Goal: Complete application form

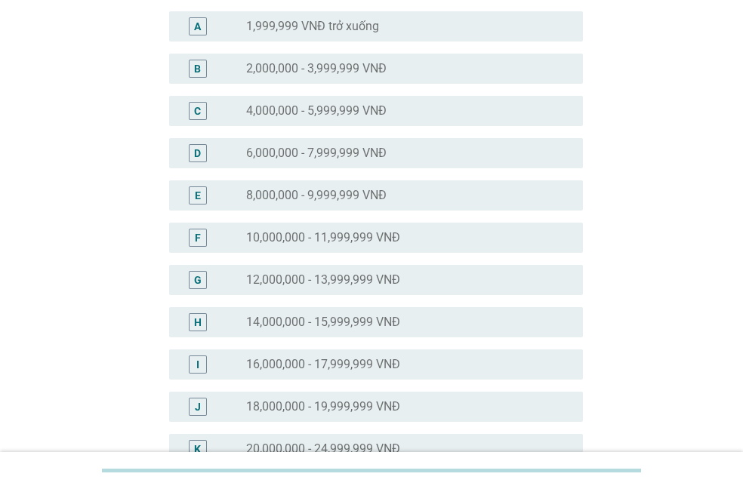
scroll to position [151, 0]
click at [340, 287] on div "radio_button_unchecked 12,000,000 - 13,999,999 VNĐ" at bounding box center [408, 279] width 325 height 18
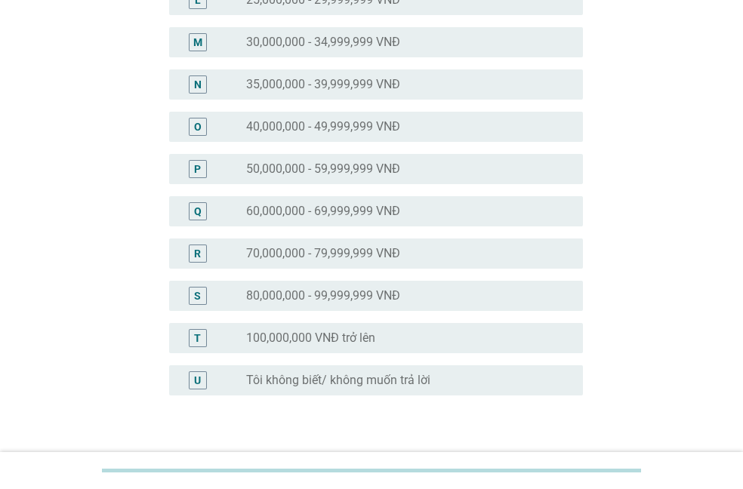
scroll to position [741, 0]
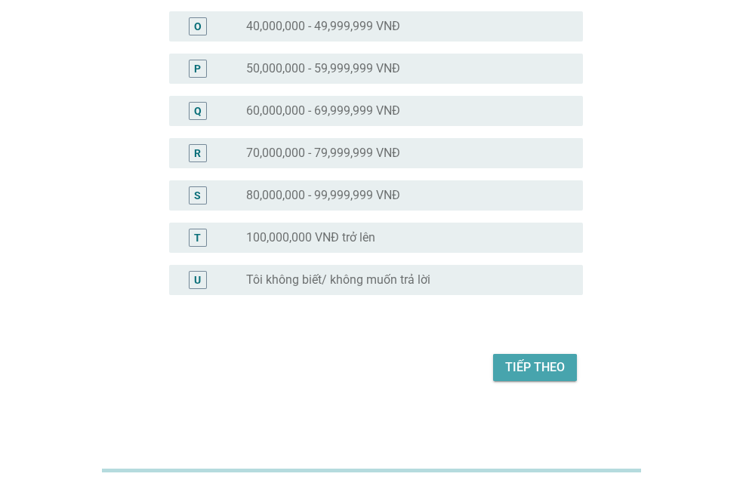
click at [550, 359] on div "Tiếp theo" at bounding box center [535, 368] width 60 height 18
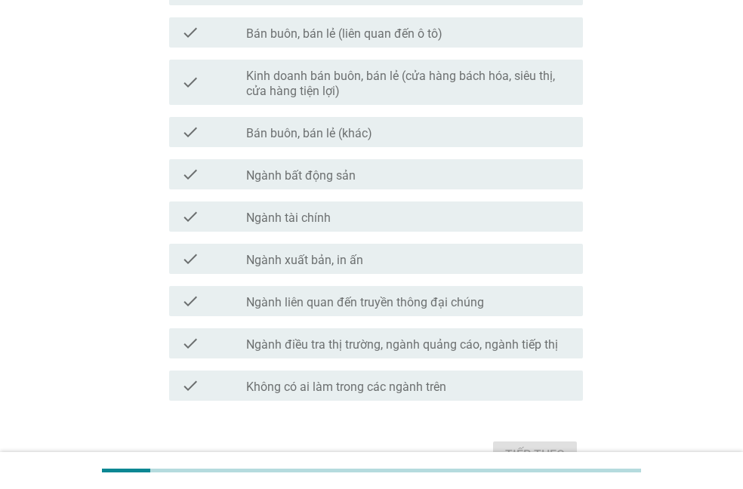
scroll to position [848, 0]
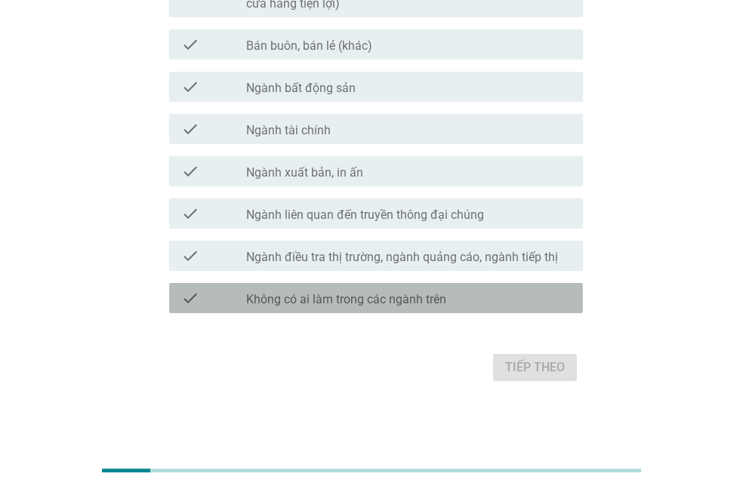
click at [313, 299] on label "Không có ai làm trong các ngành trên" at bounding box center [346, 299] width 200 height 15
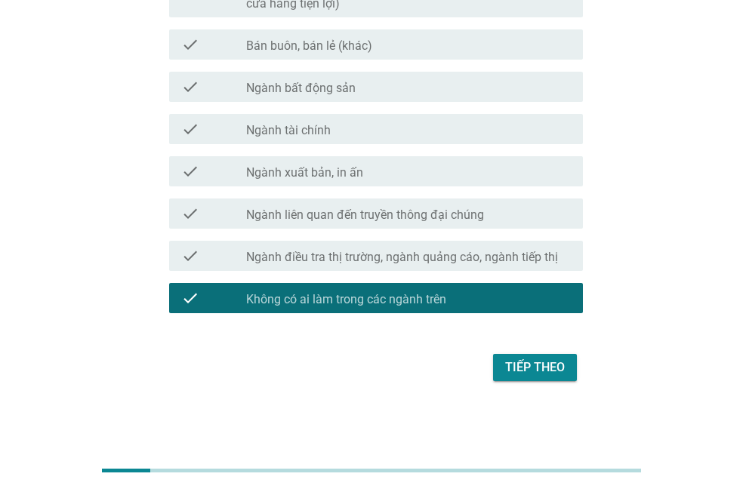
click at [543, 374] on div "Tiếp theo" at bounding box center [535, 368] width 60 height 18
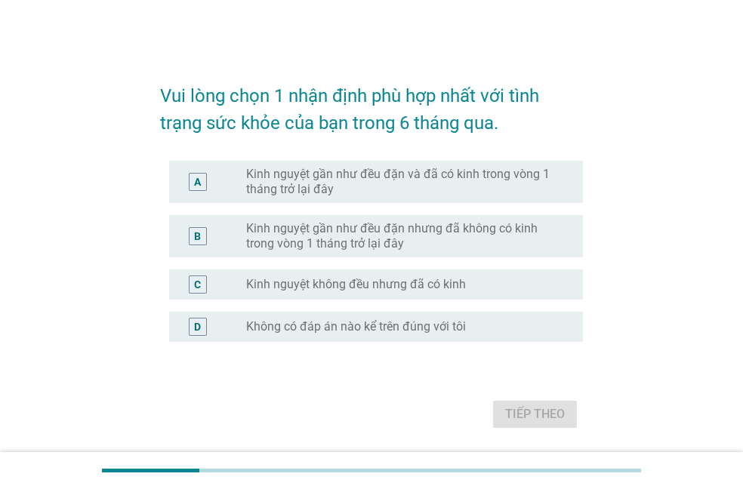
click at [295, 186] on label "Kinh nguyệt gần như đều đặn và đã có kinh trong vòng 1 tháng trở lại đây" at bounding box center [402, 182] width 313 height 30
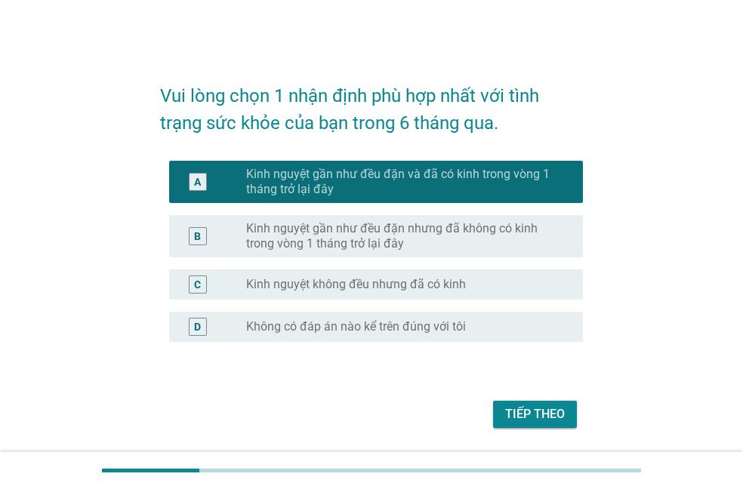
click at [504, 410] on button "Tiếp theo" at bounding box center [535, 414] width 84 height 27
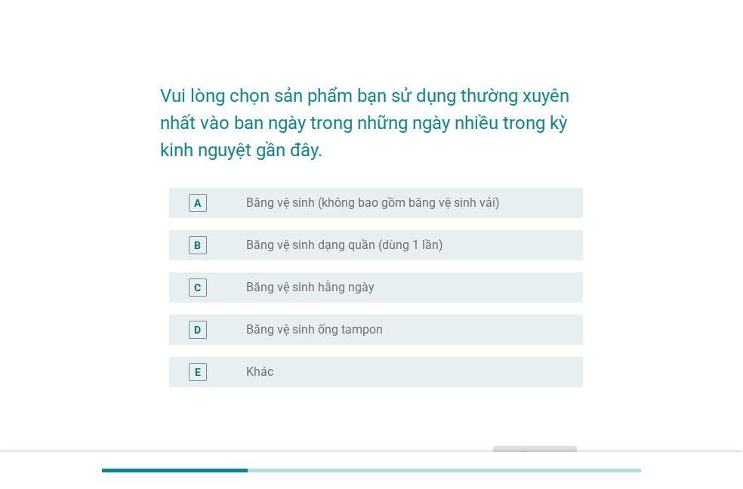
drag, startPoint x: 329, startPoint y: 203, endPoint x: 330, endPoint y: 238, distance: 34.7
click at [330, 203] on label "Băng vệ sinh (không bao gồm băng vệ sinh vải)" at bounding box center [373, 203] width 254 height 15
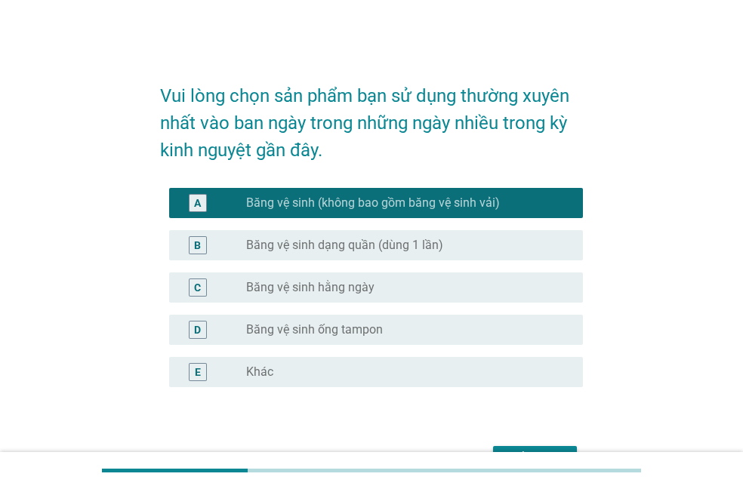
click at [376, 291] on div "radio_button_unchecked Băng vệ sinh hằng ngày" at bounding box center [402, 287] width 313 height 15
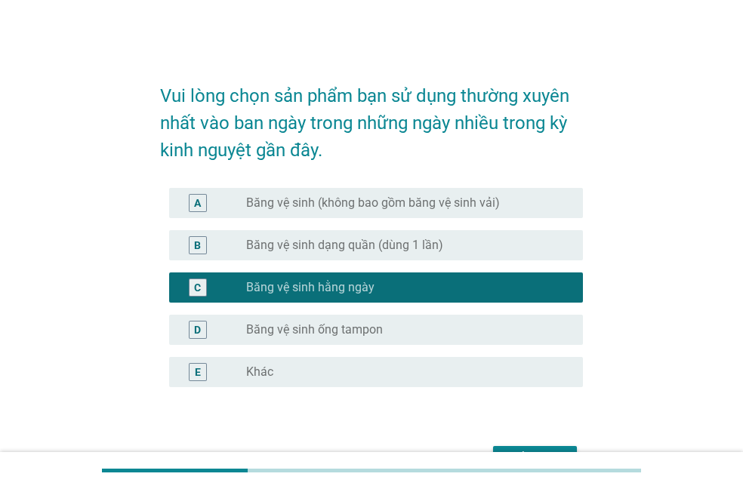
click at [381, 248] on label "Băng vệ sinh dạng quần (dùng 1 lần)" at bounding box center [344, 245] width 197 height 15
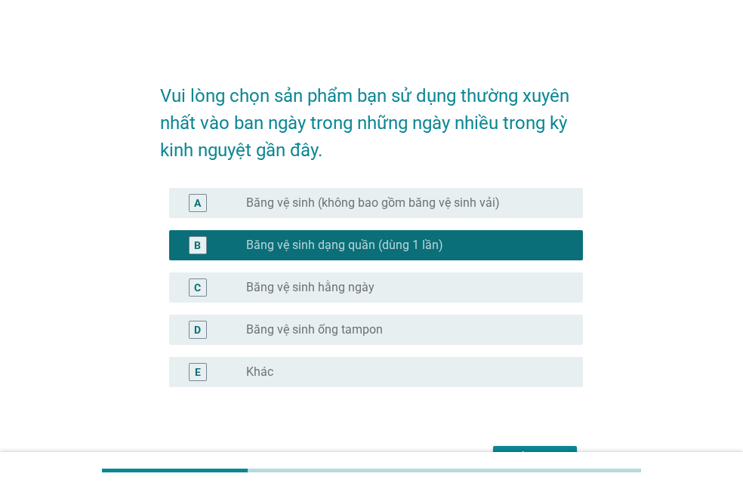
click at [371, 203] on label "Băng vệ sinh (không bao gồm băng vệ sinh vải)" at bounding box center [373, 203] width 254 height 15
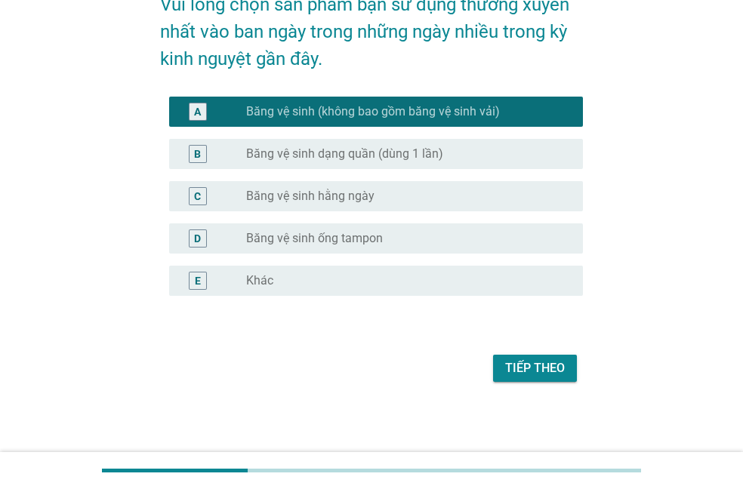
scroll to position [92, 0]
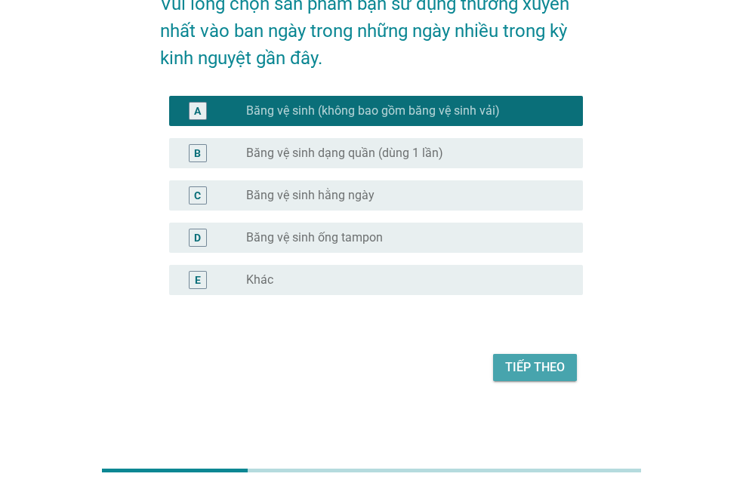
click at [516, 364] on div "Tiếp theo" at bounding box center [535, 368] width 60 height 18
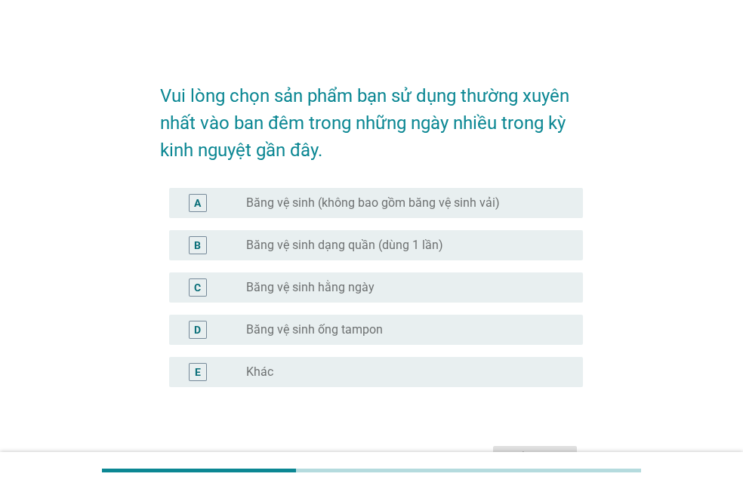
click at [323, 246] on label "Băng vệ sinh dạng quần (dùng 1 lần)" at bounding box center [344, 245] width 197 height 15
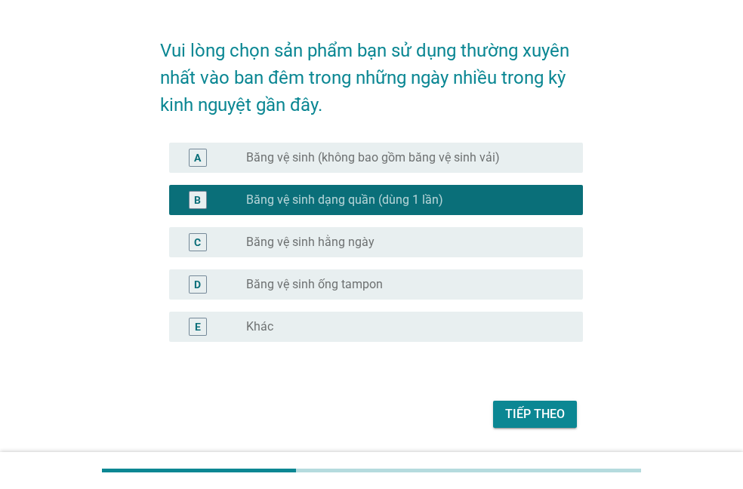
scroll to position [92, 0]
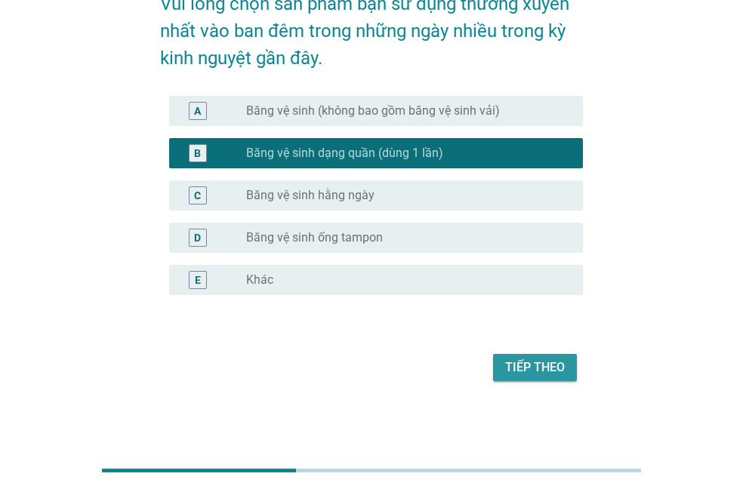
click at [519, 371] on div "Tiếp theo" at bounding box center [535, 368] width 60 height 18
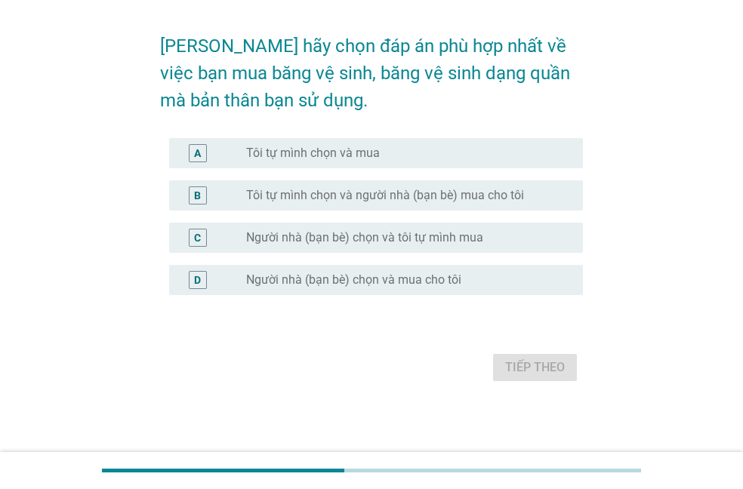
scroll to position [0, 0]
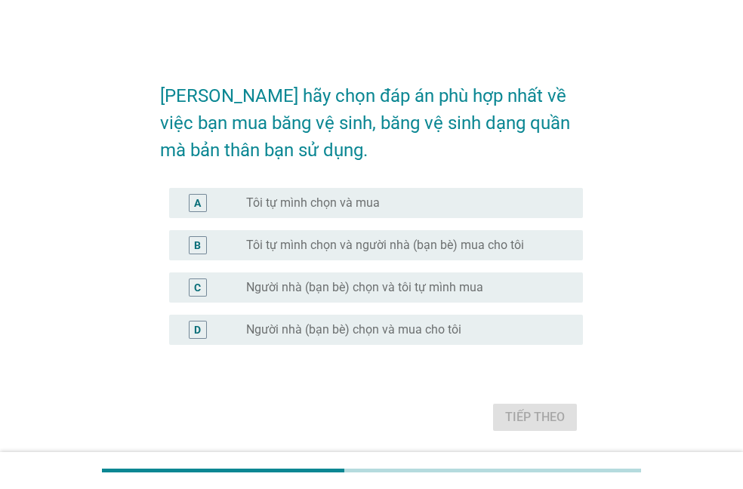
click at [313, 205] on label "Tôi tự mình chọn và mua" at bounding box center [313, 203] width 134 height 15
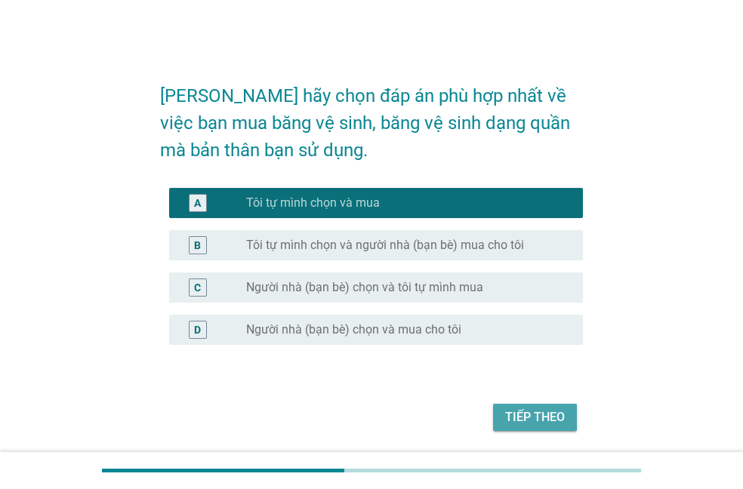
click at [527, 426] on div "Tiếp theo" at bounding box center [535, 417] width 60 height 18
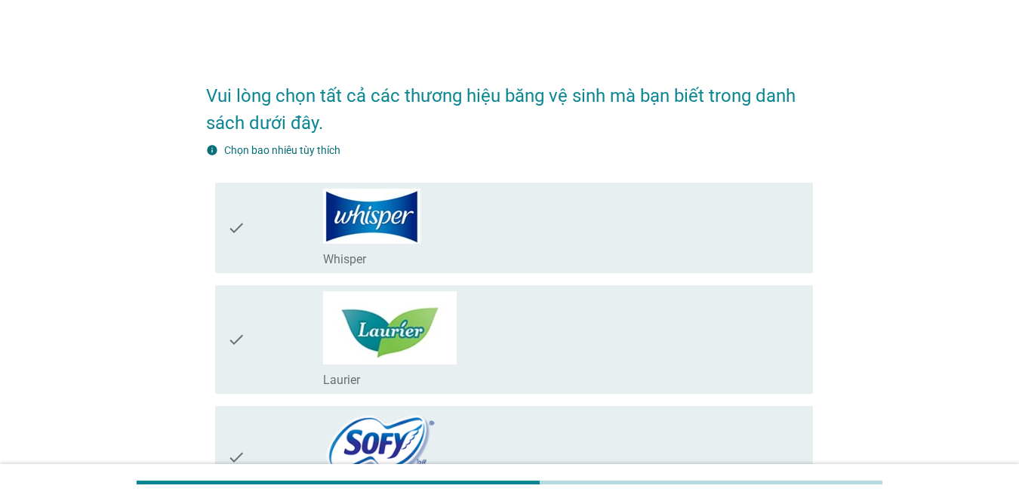
drag, startPoint x: 448, startPoint y: 197, endPoint x: 443, endPoint y: 221, distance: 24.7
click at [448, 197] on div "check_box_outline_blank Whisper" at bounding box center [562, 228] width 478 height 79
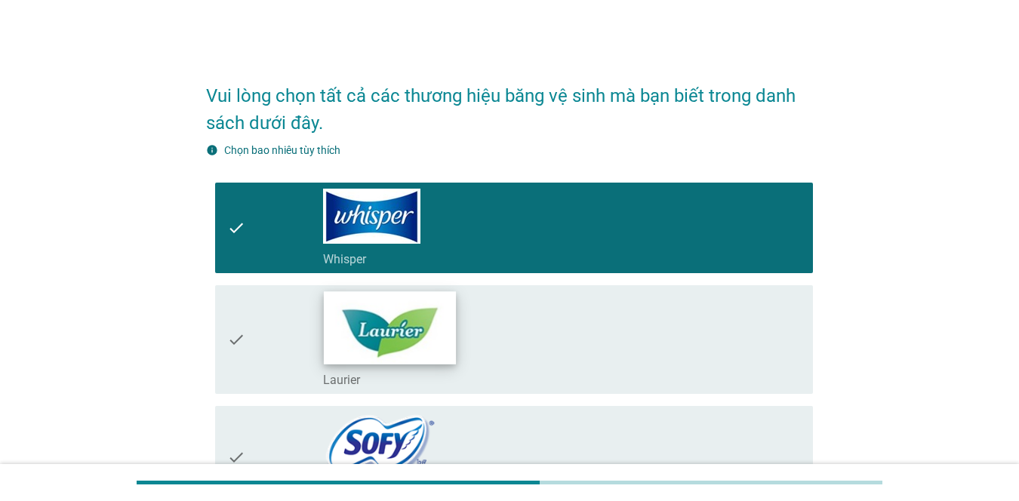
click at [413, 323] on img at bounding box center [390, 327] width 132 height 72
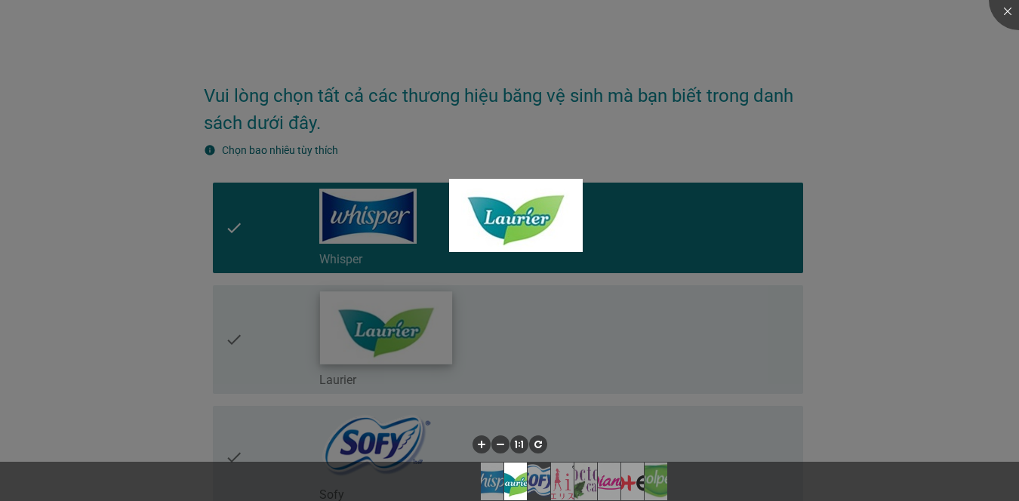
scroll to position [226, 0]
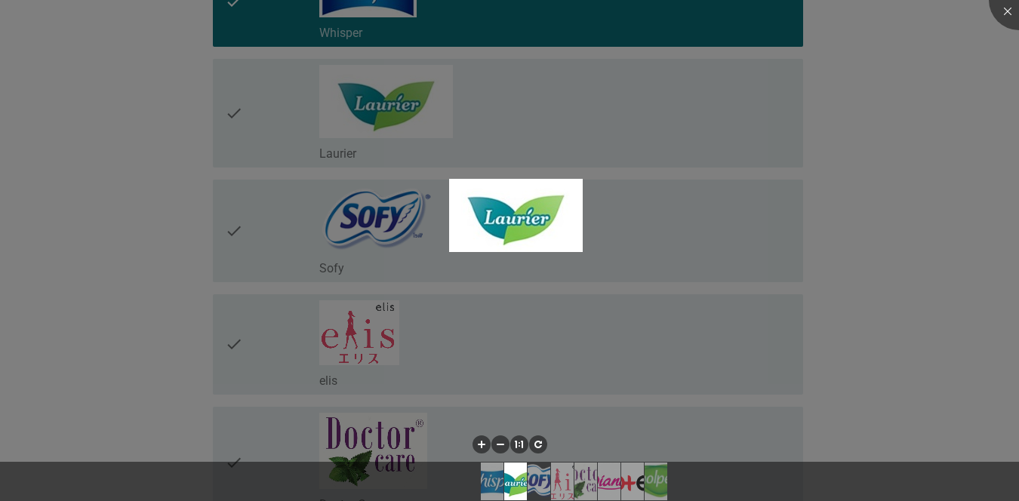
click at [313, 262] on div at bounding box center [509, 250] width 1019 height 501
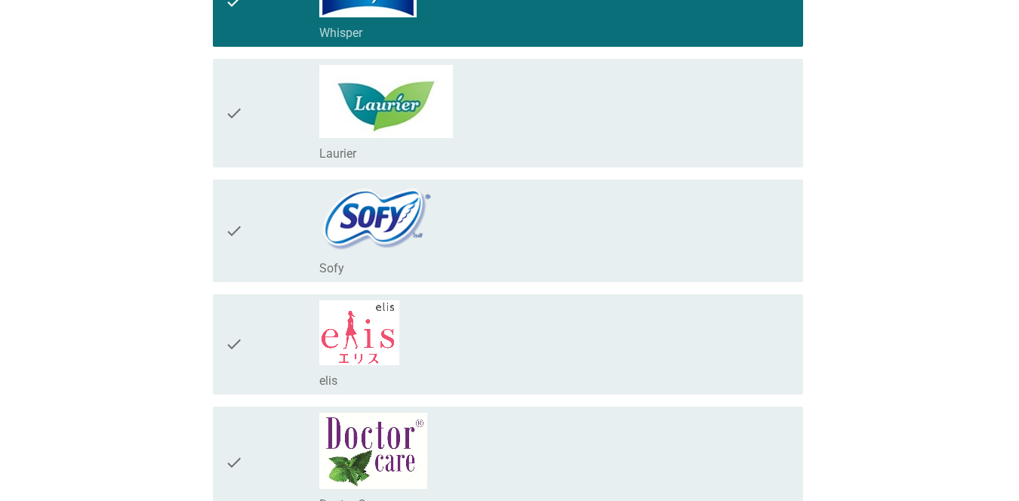
click at [409, 245] on body "Vui lòng chọn tất cả các thương hiệu băng vệ sinh mà bạn biết trong danh sách d…" at bounding box center [509, 412] width 1019 height 1277
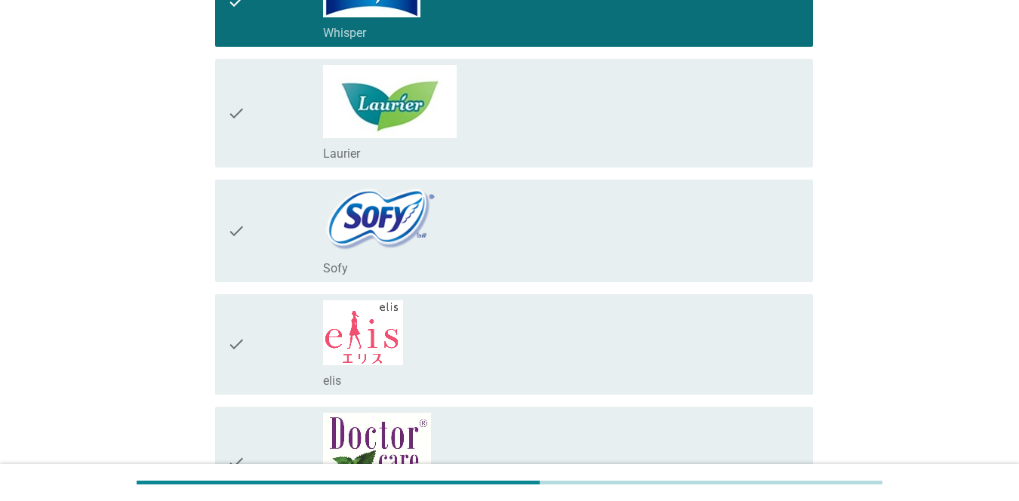
click at [267, 223] on div "check" at bounding box center [275, 231] width 96 height 91
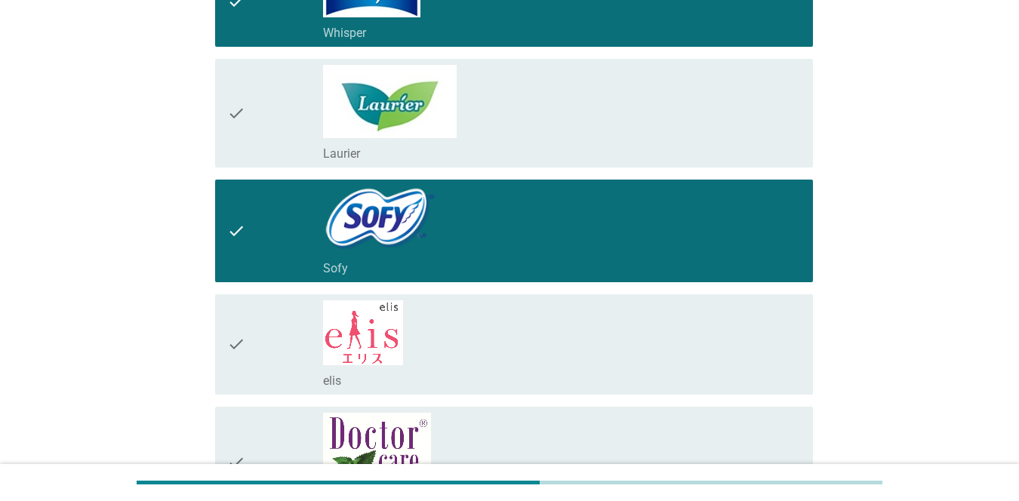
click at [263, 111] on div "check" at bounding box center [275, 113] width 96 height 97
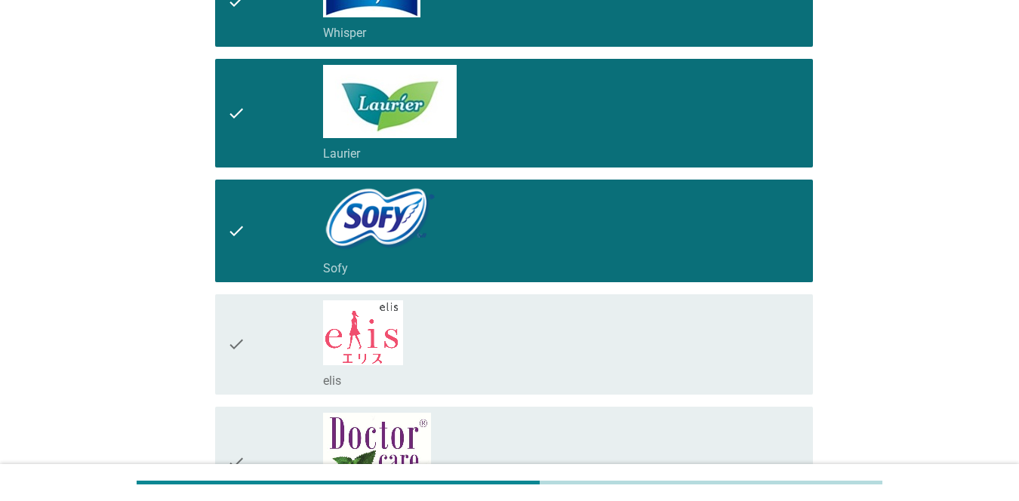
click at [280, 328] on div "check" at bounding box center [275, 344] width 96 height 88
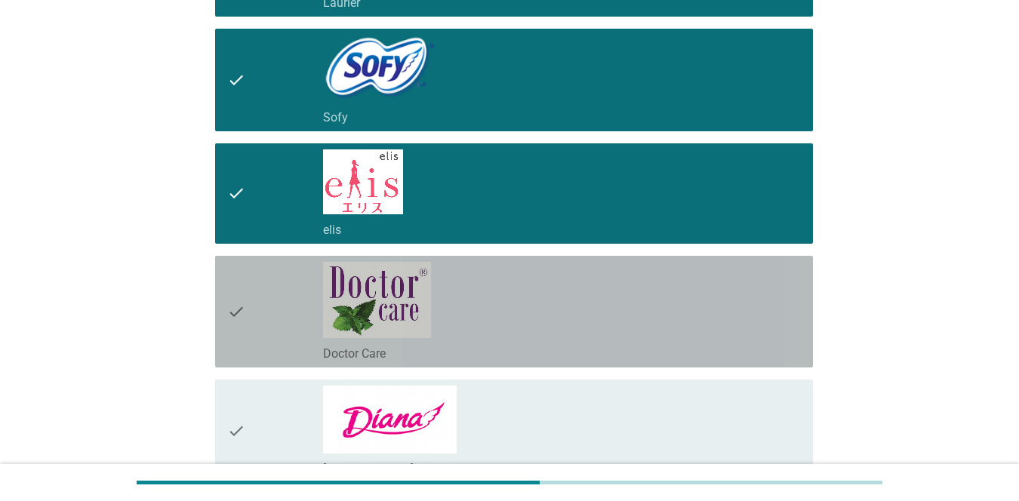
click at [270, 322] on div "check" at bounding box center [275, 312] width 96 height 100
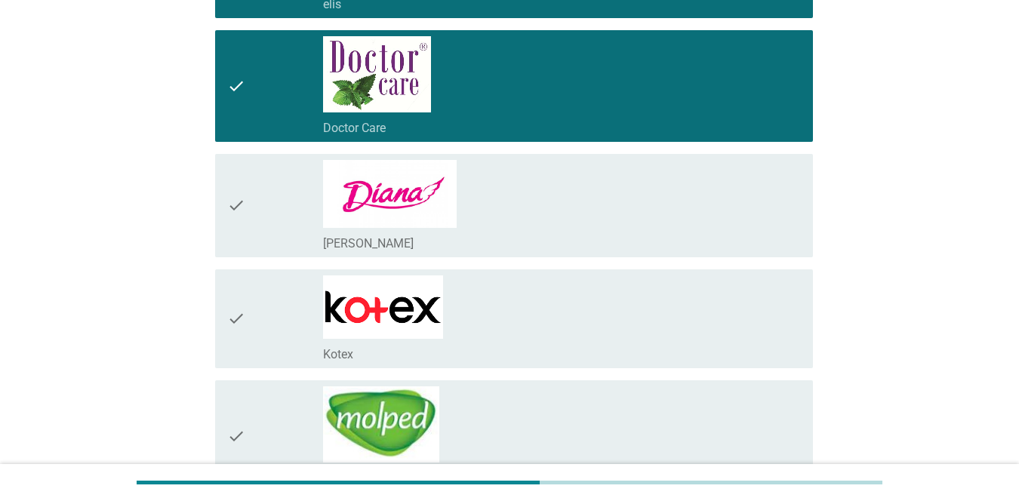
scroll to position [604, 0]
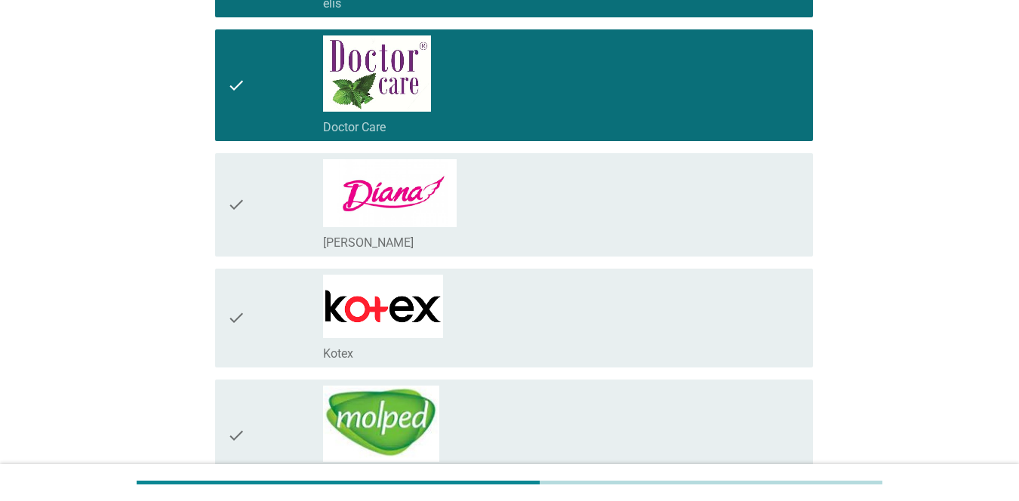
click at [263, 227] on div "check" at bounding box center [275, 204] width 96 height 91
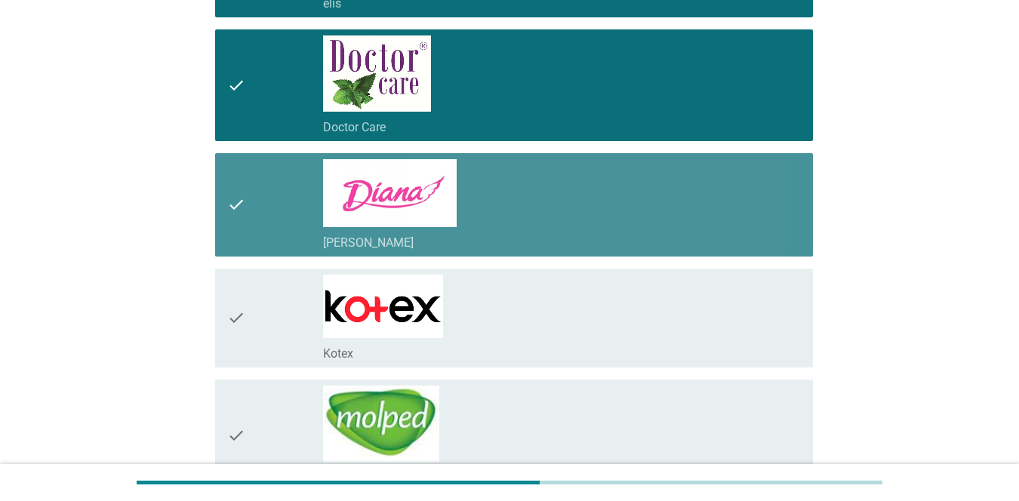
click at [245, 331] on div "check" at bounding box center [275, 318] width 96 height 87
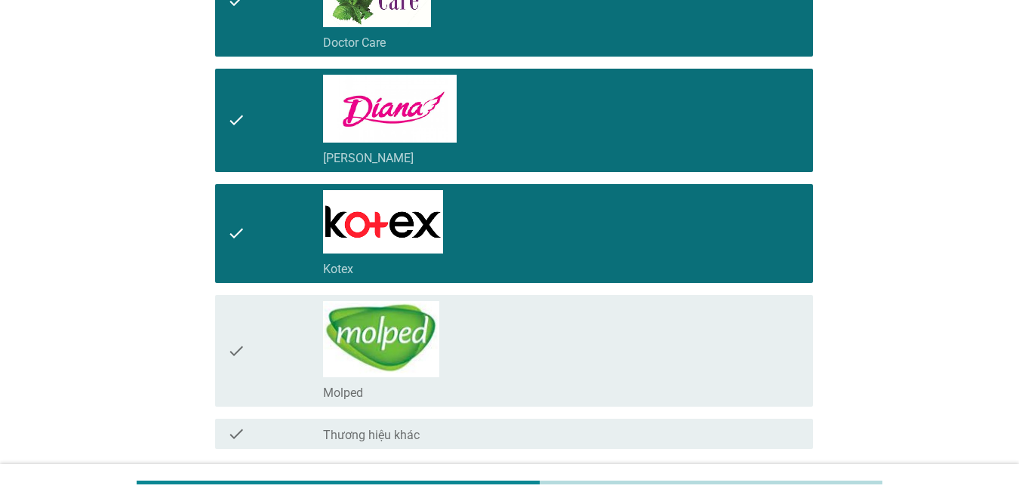
scroll to position [812, 0]
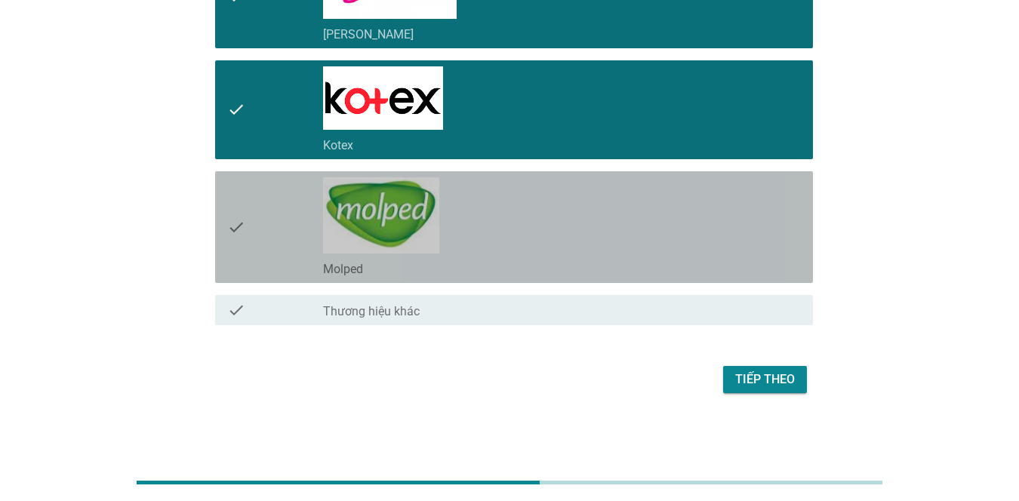
click at [265, 243] on div "check" at bounding box center [275, 227] width 96 height 100
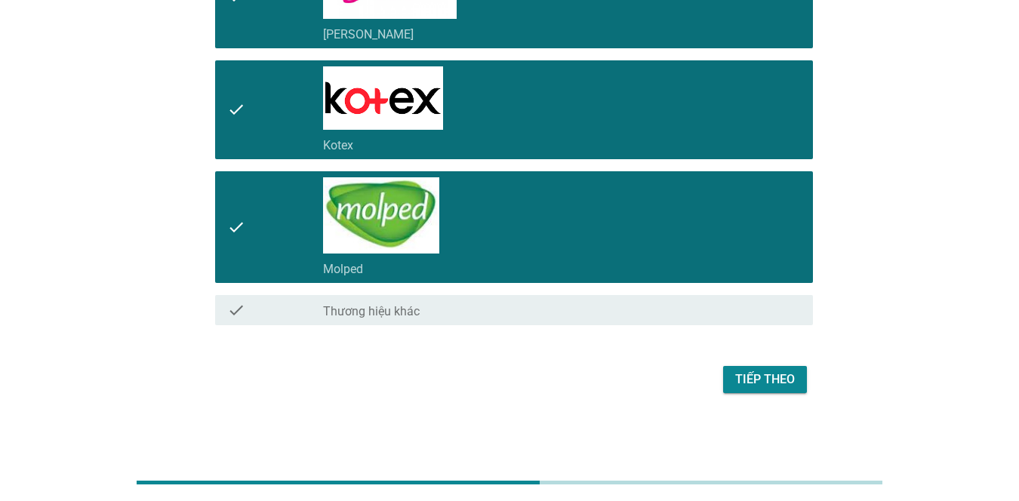
click at [742, 384] on div "Tiếp theo" at bounding box center [765, 380] width 60 height 18
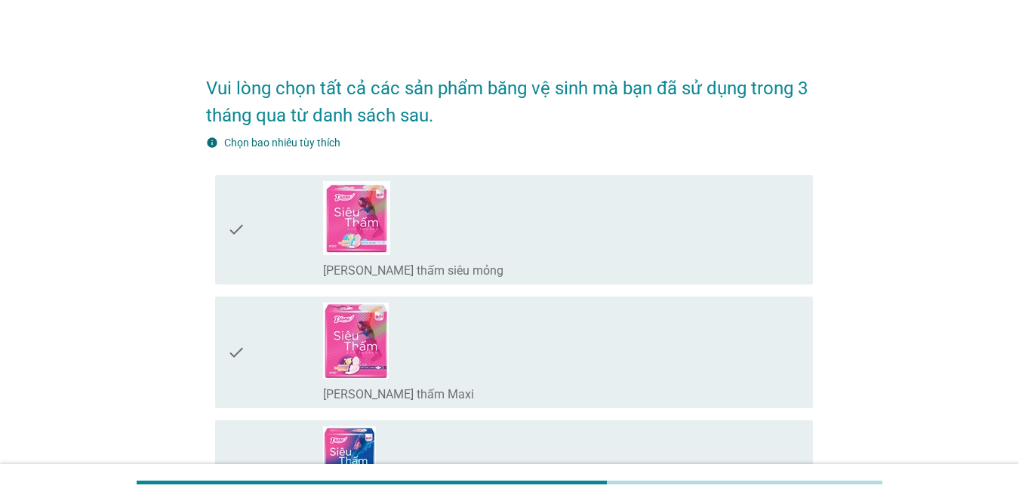
scroll to position [0, 0]
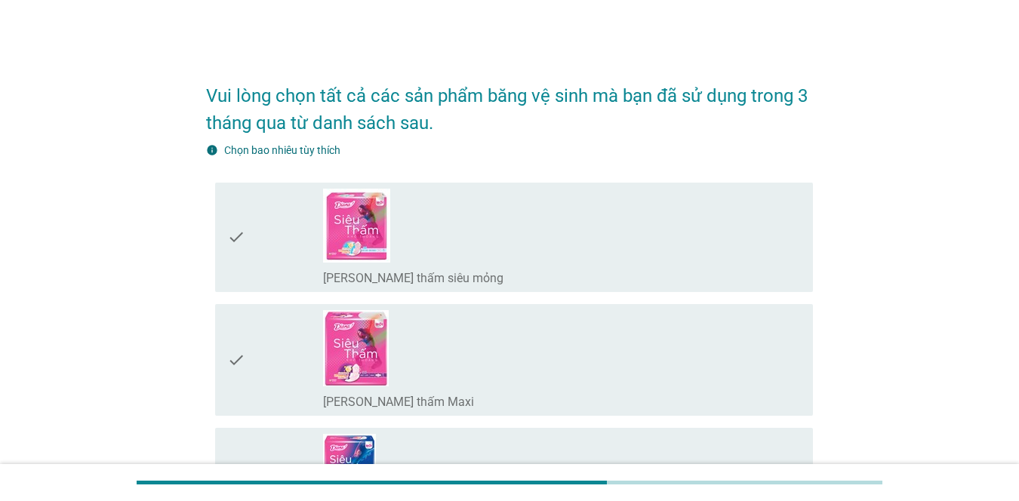
click at [246, 236] on div "check" at bounding box center [275, 237] width 96 height 97
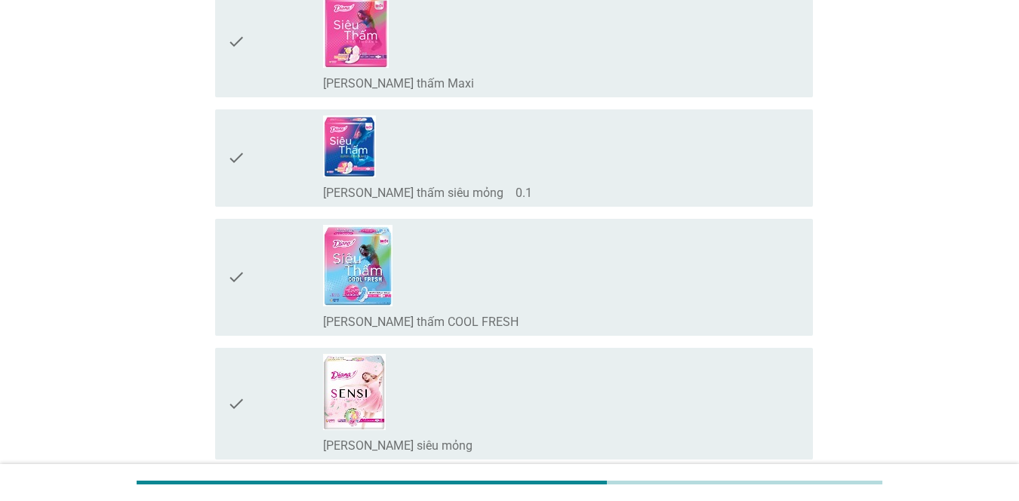
scroll to position [453, 0]
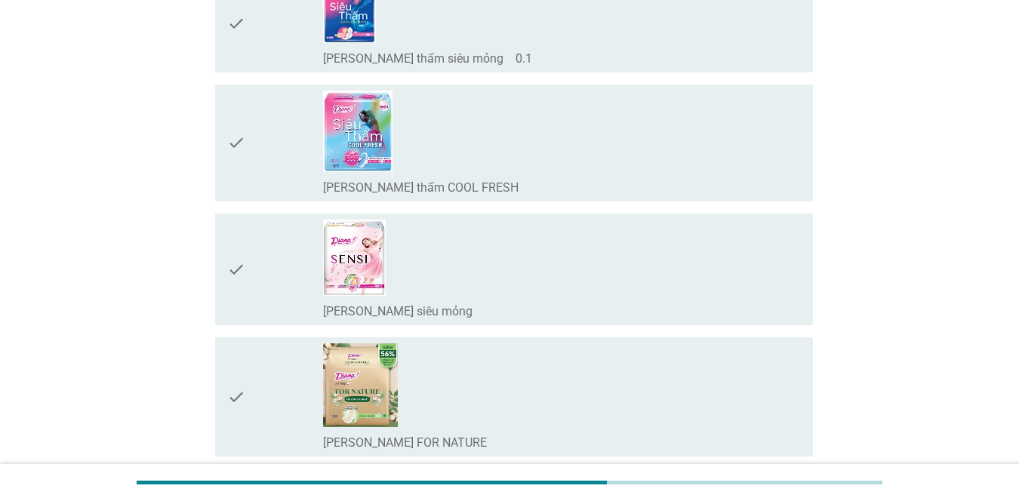
click at [226, 284] on div "check check_box_outline_blank [PERSON_NAME] SENSI siêu mỏng" at bounding box center [514, 270] width 598 height 112
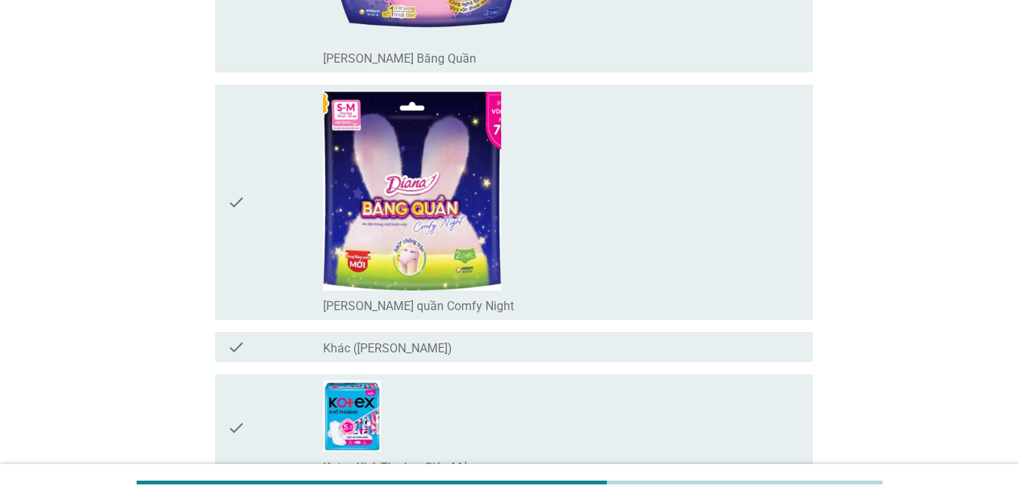
scroll to position [2340, 0]
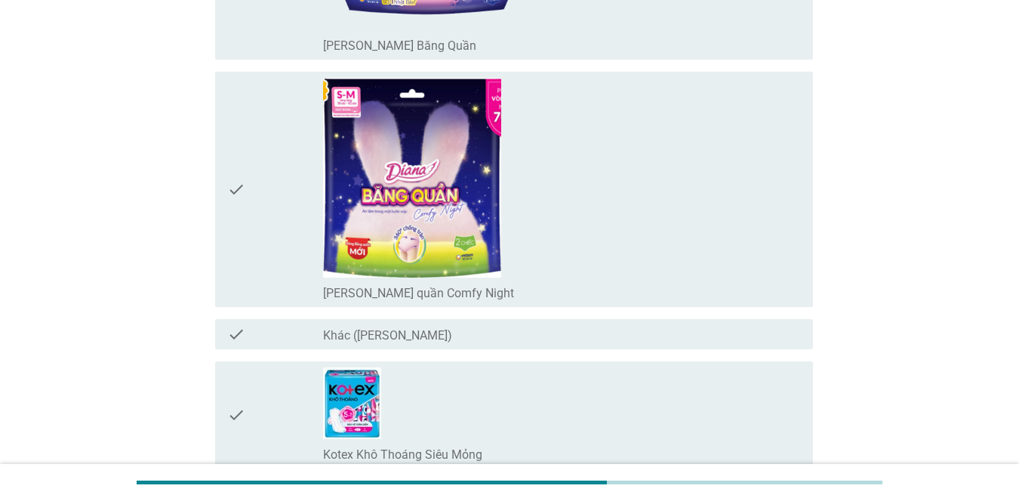
click at [238, 211] on icon "check" at bounding box center [236, 190] width 18 height 224
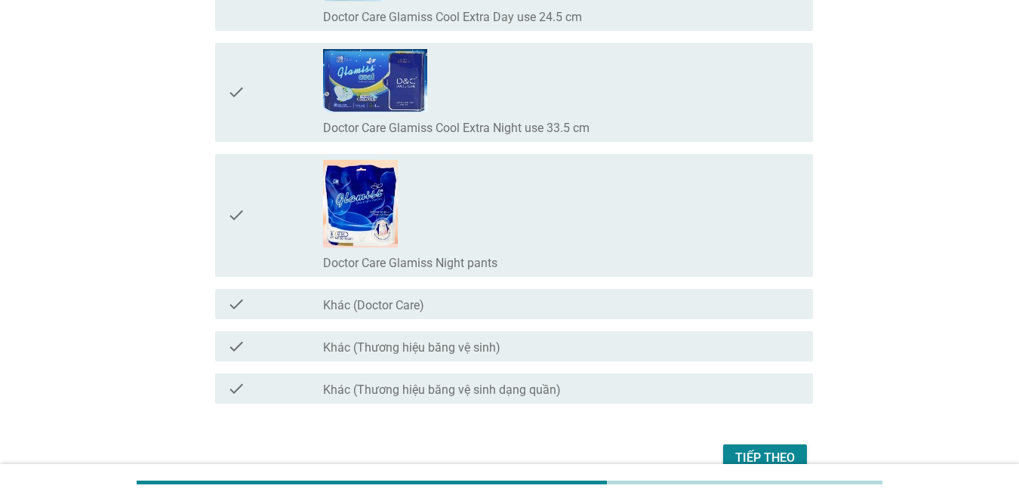
scroll to position [12234, 0]
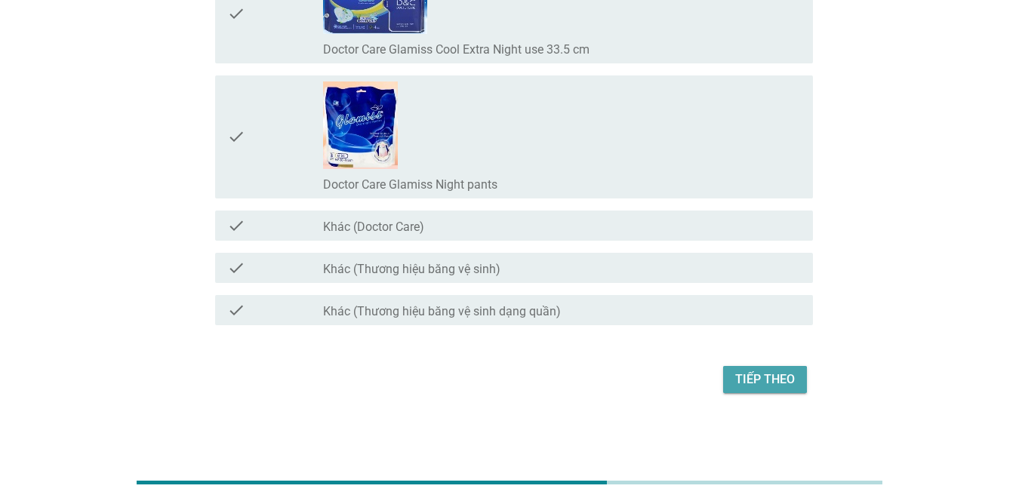
click at [742, 393] on button "Tiếp theo" at bounding box center [765, 379] width 84 height 27
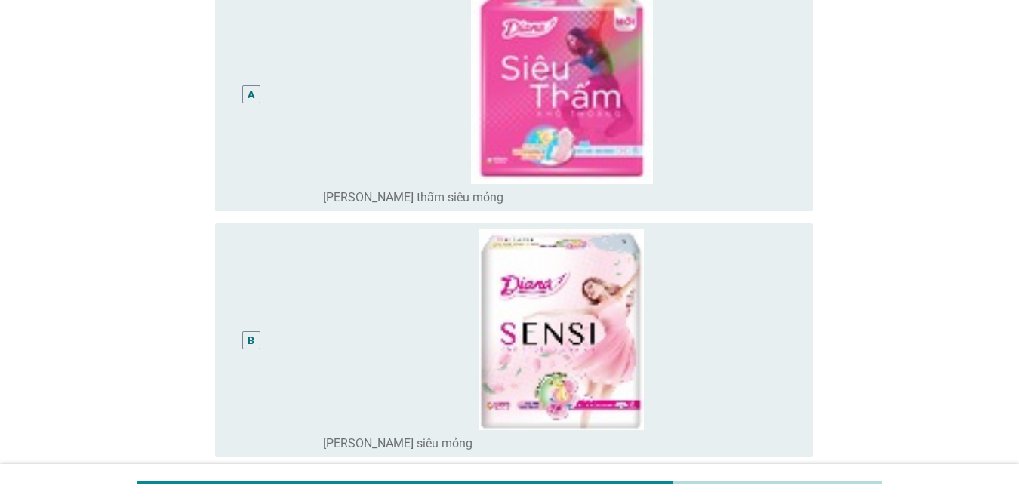
scroll to position [453, 0]
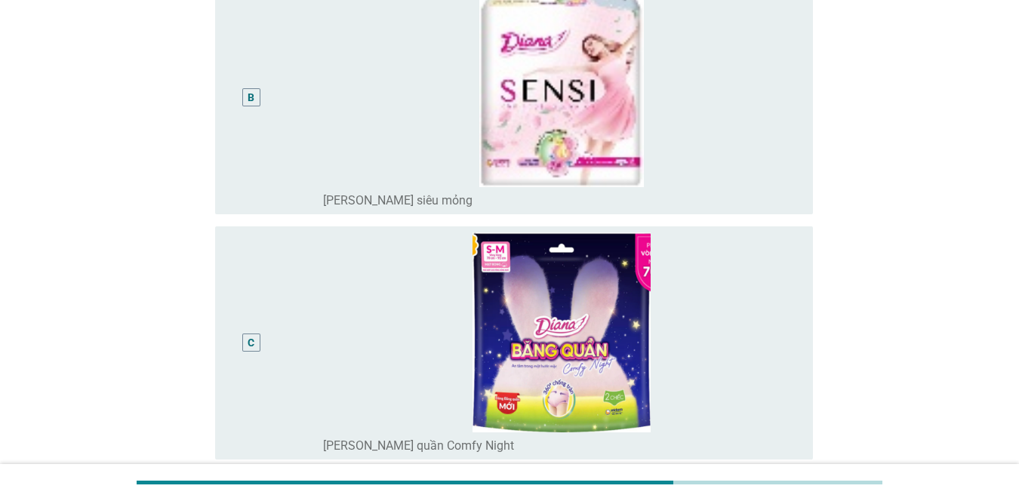
click at [253, 87] on div "B" at bounding box center [251, 97] width 48 height 222
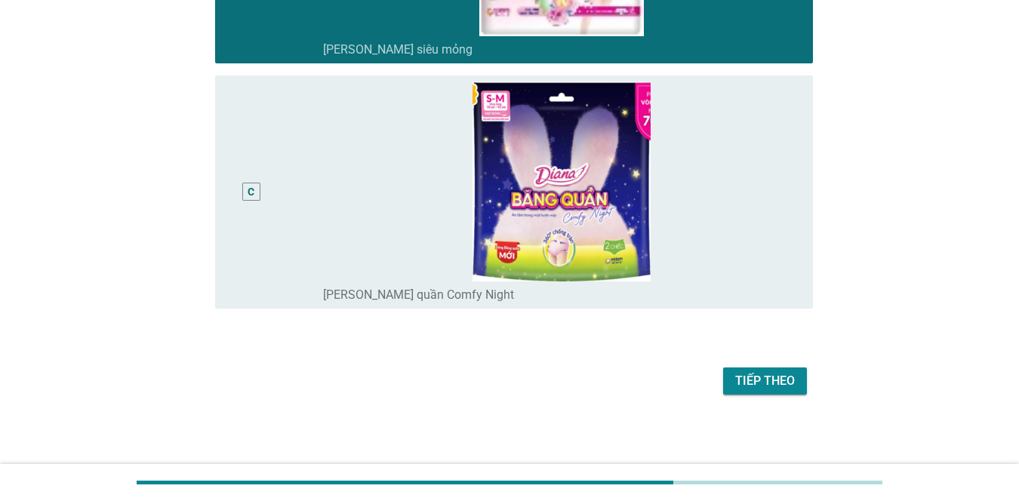
scroll to position [606, 0]
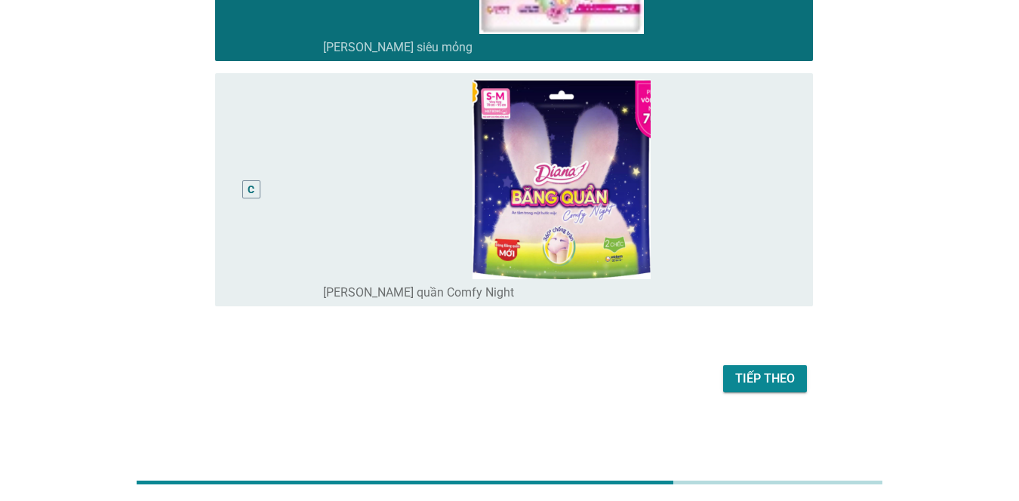
click at [742, 393] on button "Tiếp theo" at bounding box center [765, 378] width 84 height 27
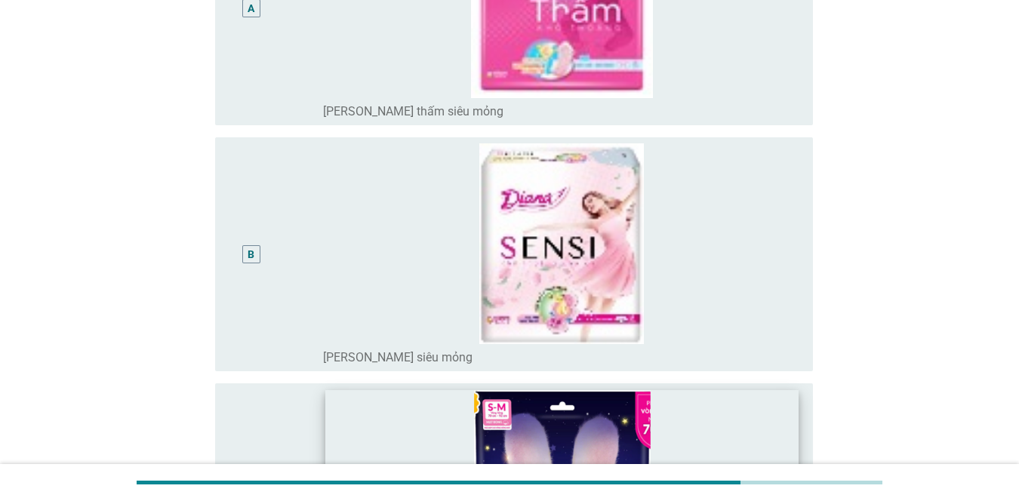
scroll to position [453, 0]
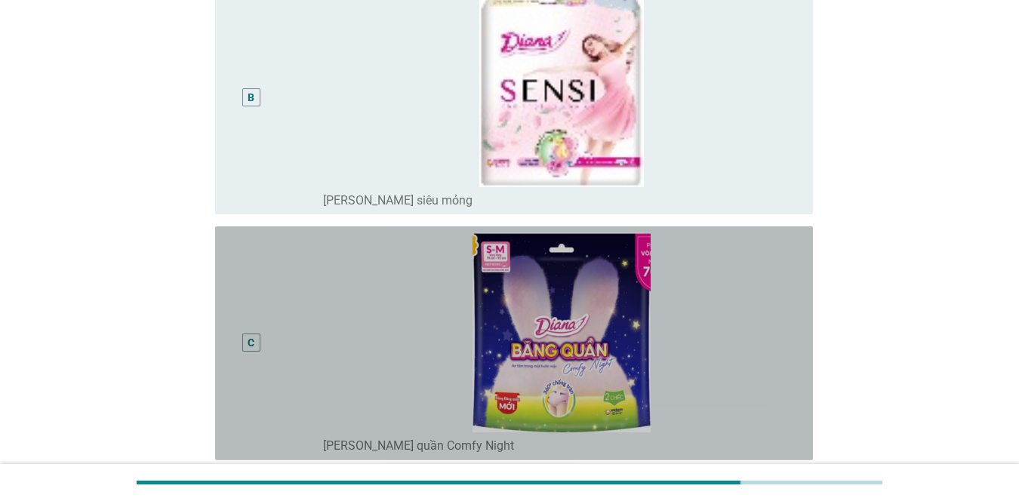
click at [255, 347] on div "C" at bounding box center [251, 343] width 18 height 18
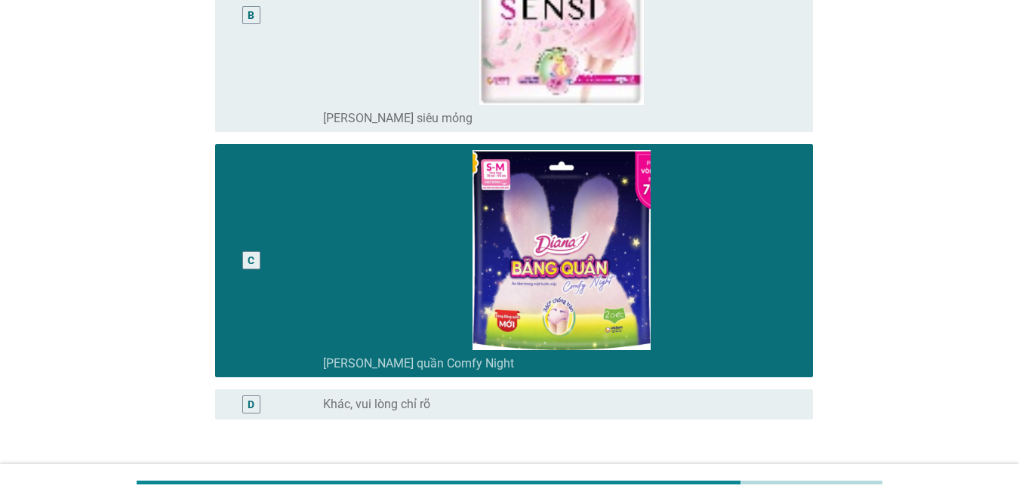
scroll to position [649, 0]
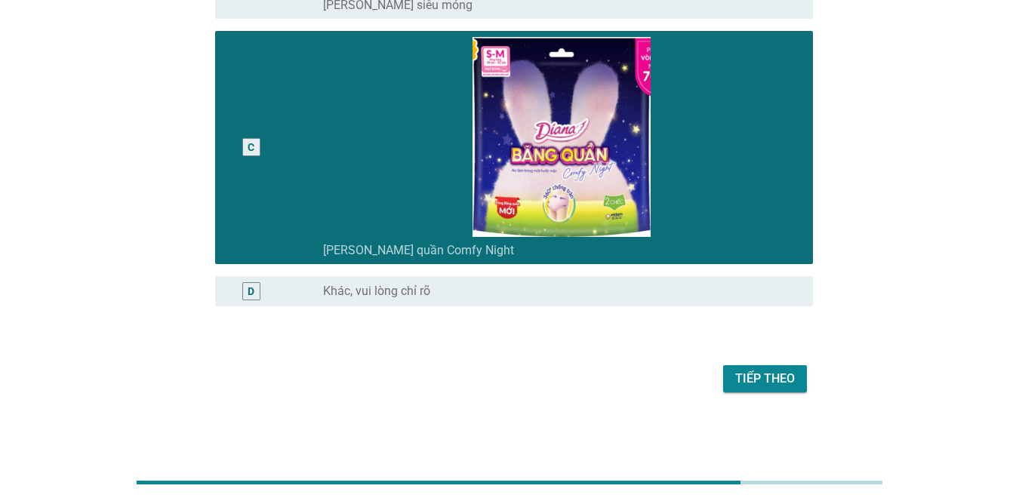
click at [742, 387] on div "Tiếp theo" at bounding box center [765, 379] width 60 height 18
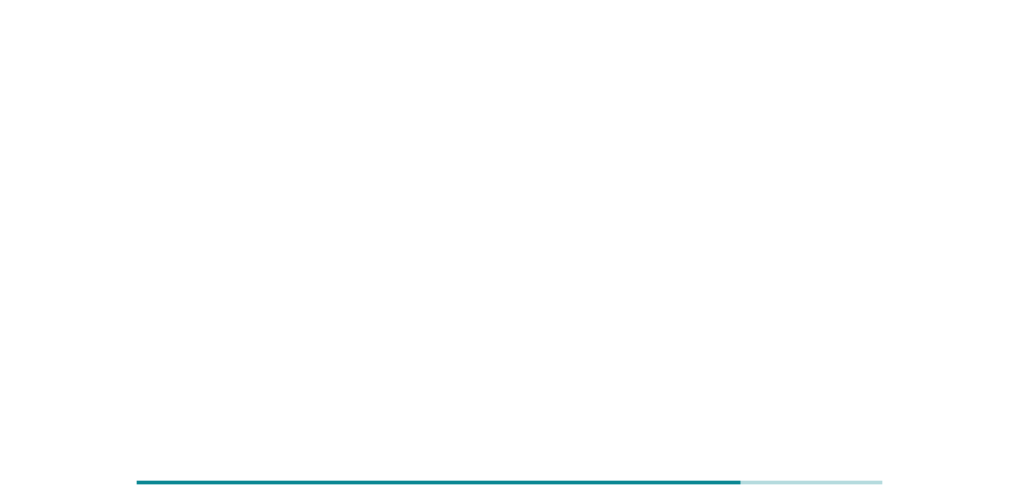
scroll to position [0, 0]
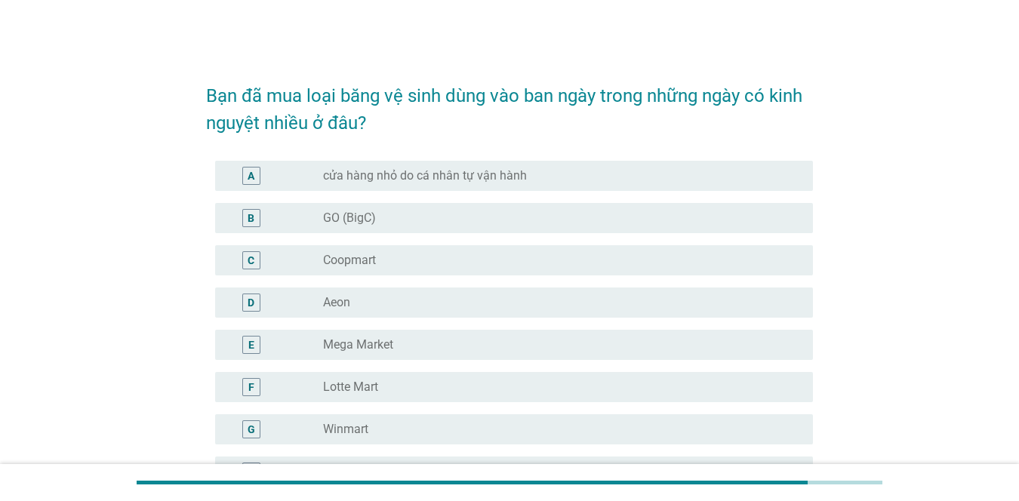
click at [245, 215] on div "B" at bounding box center [251, 218] width 18 height 18
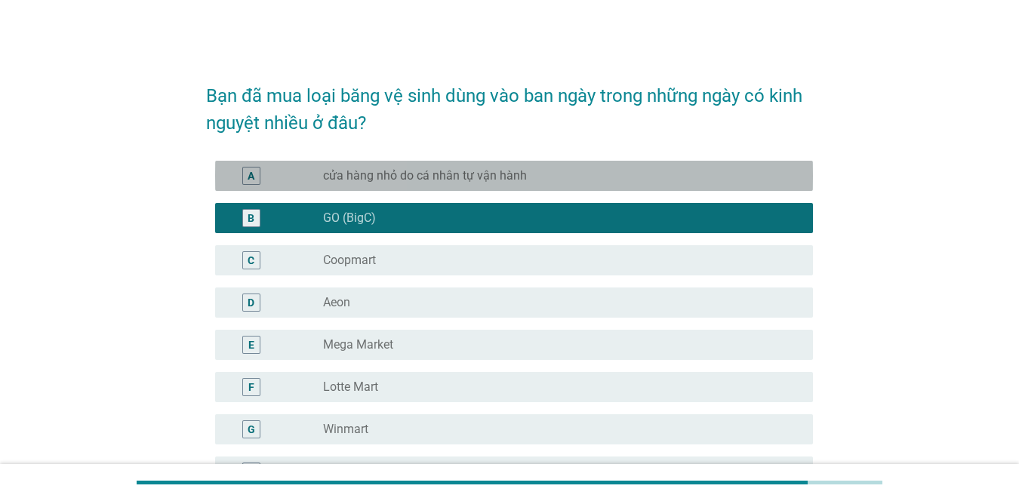
click at [248, 182] on div "A" at bounding box center [251, 176] width 7 height 16
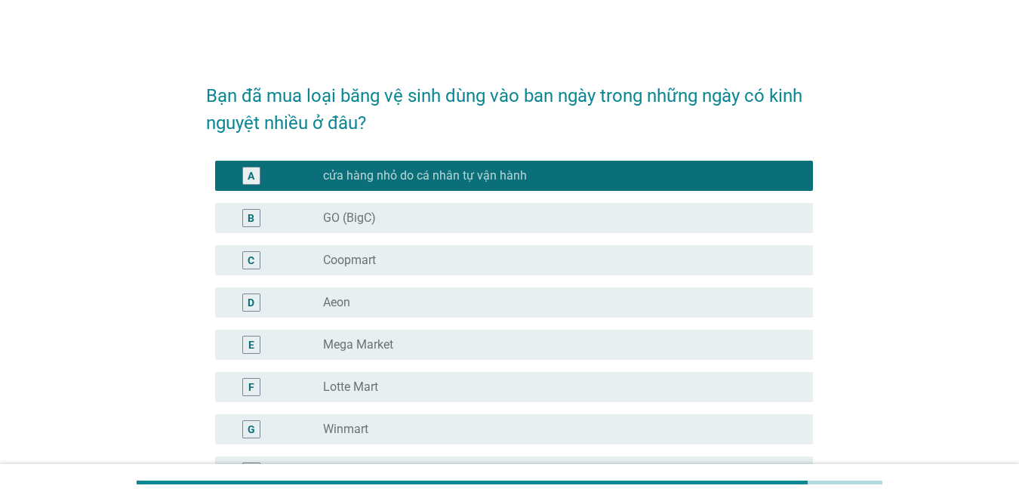
click at [255, 303] on div "D" at bounding box center [251, 303] width 18 height 18
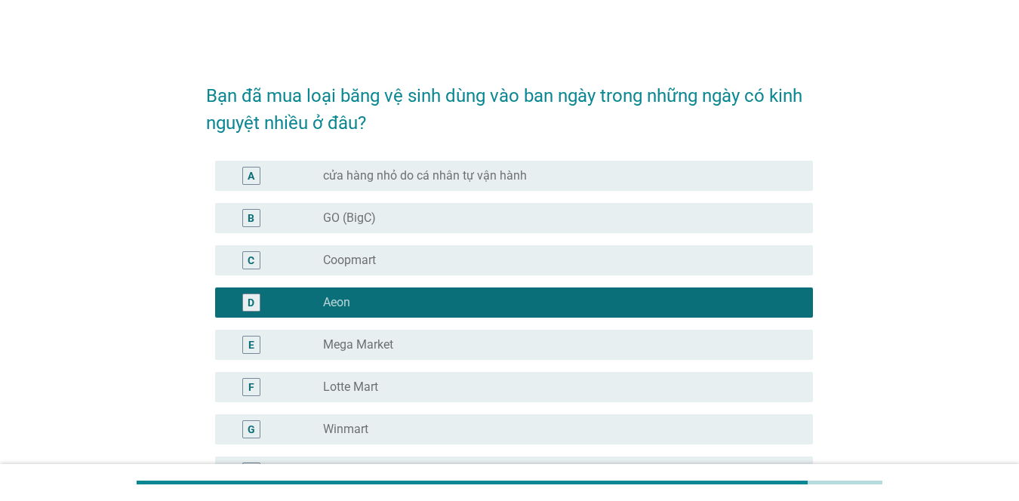
click at [244, 173] on div "A" at bounding box center [251, 176] width 18 height 18
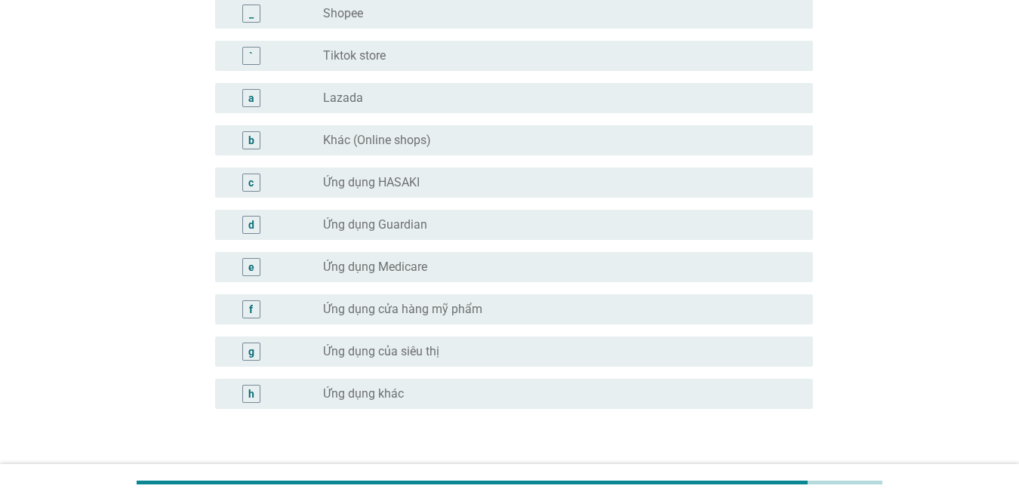
scroll to position [1533, 0]
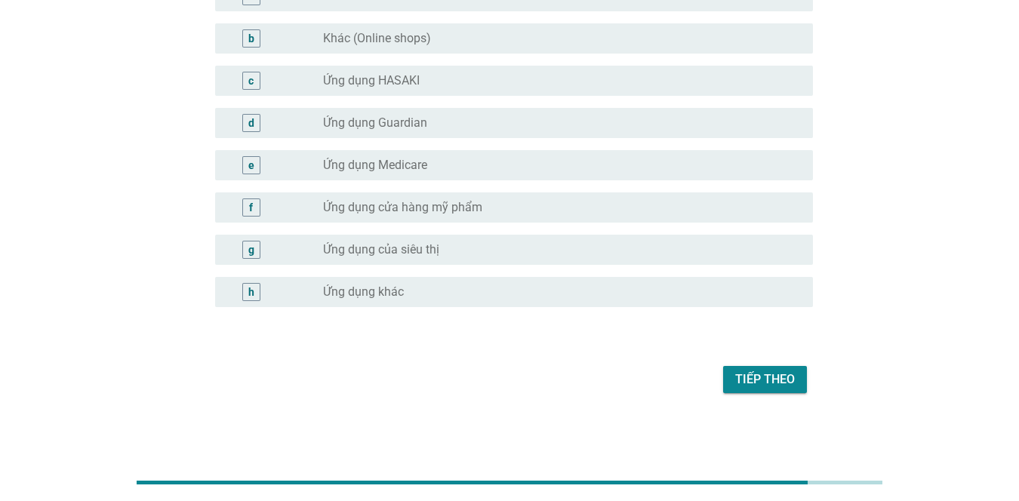
click at [742, 373] on div "Tiếp theo" at bounding box center [765, 380] width 60 height 18
